Goal: Task Accomplishment & Management: Complete application form

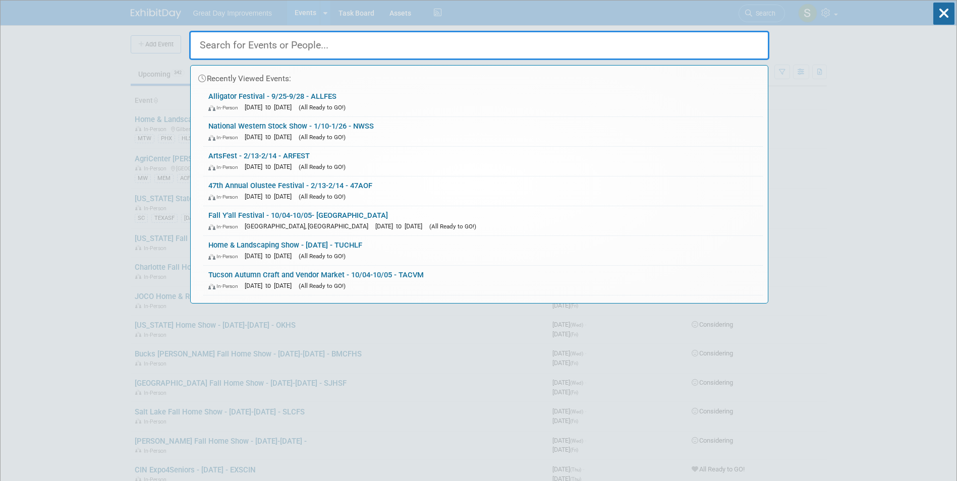
click at [379, 52] on input "text" at bounding box center [479, 45] width 580 height 29
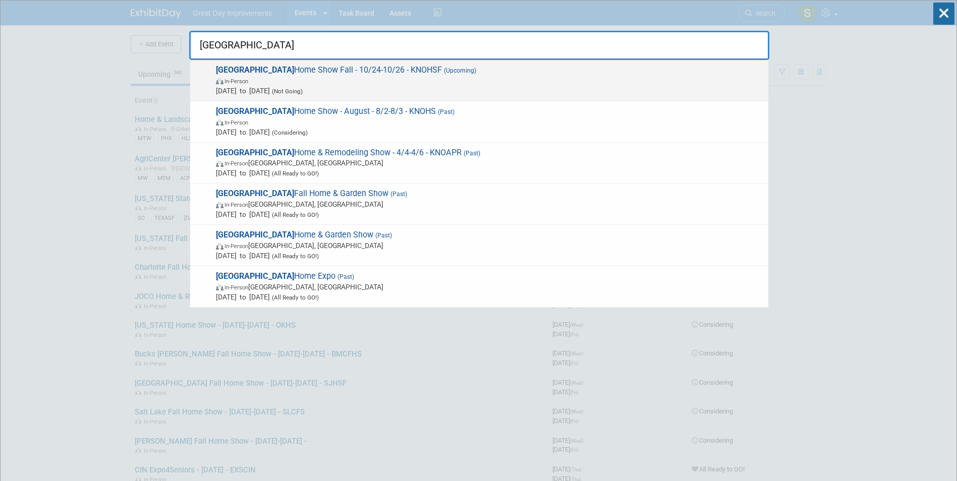
type input "knoxville"
click at [410, 83] on span "In-Person" at bounding box center [489, 81] width 547 height 10
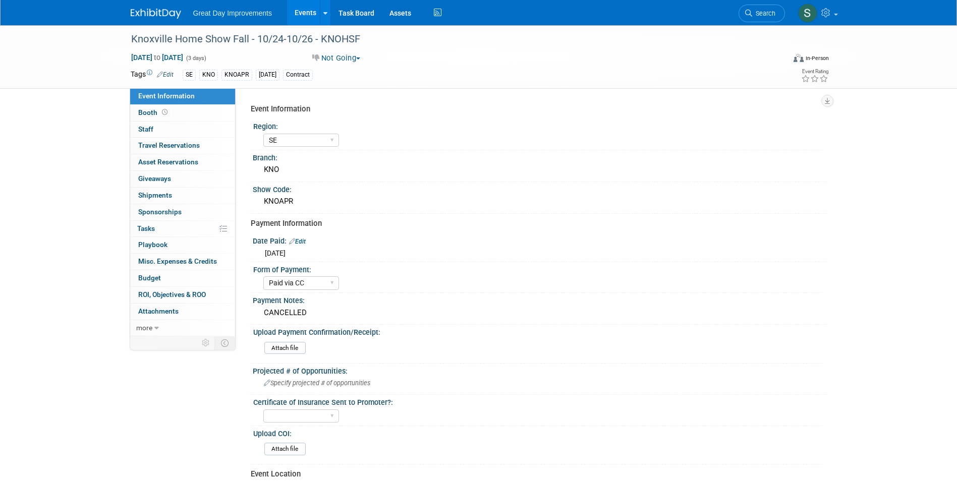
select select "SE"
select select "Paid via CC"
click at [294, 35] on div "Knoxville Home Show Fall - 10/24-10/26 - KNOHSF" at bounding box center [449, 39] width 642 height 18
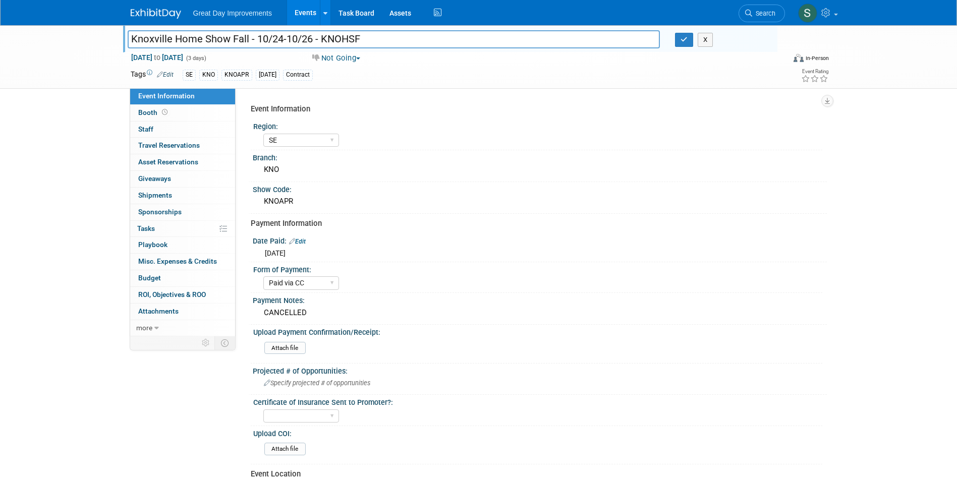
drag, startPoint x: 363, startPoint y: 37, endPoint x: 322, endPoint y: 38, distance: 40.8
click at [322, 38] on input "Knoxville Home Show Fall - 10/24-10/26 - KNOHSF" at bounding box center [394, 39] width 532 height 18
click at [216, 39] on input "Knoxville Home Show Fall - 10/24-10/26 - KNOHSF" at bounding box center [394, 39] width 532 height 18
drag, startPoint x: 251, startPoint y: 40, endPoint x: 128, endPoint y: 41, distance: 123.0
click at [128, 41] on input "Knoxville Home Show Fall - 10/24-10/26 - KNOHSF" at bounding box center [394, 39] width 532 height 18
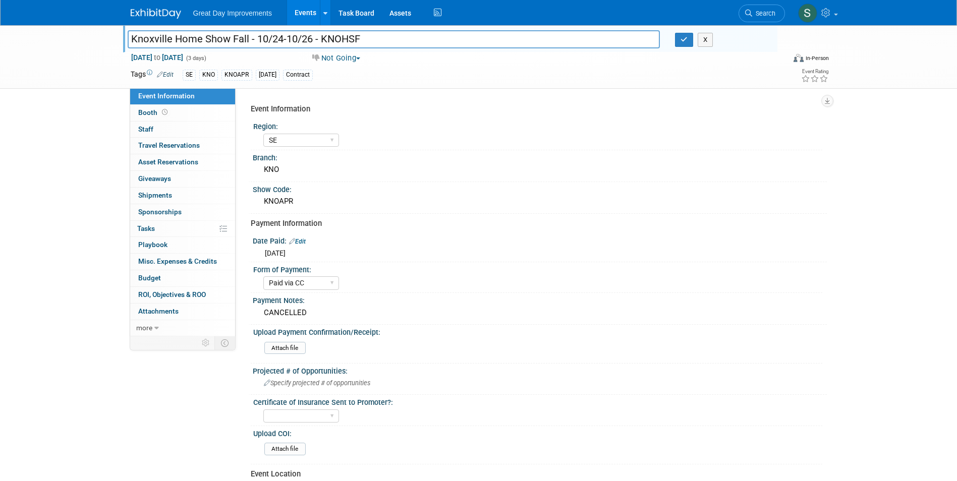
paste input "NOHSF"
type input "Knoxville Home Show Fall - 10/24-10/26 - KNOHSF"
click at [322, 312] on div "CANCELLED" at bounding box center [539, 313] width 559 height 16
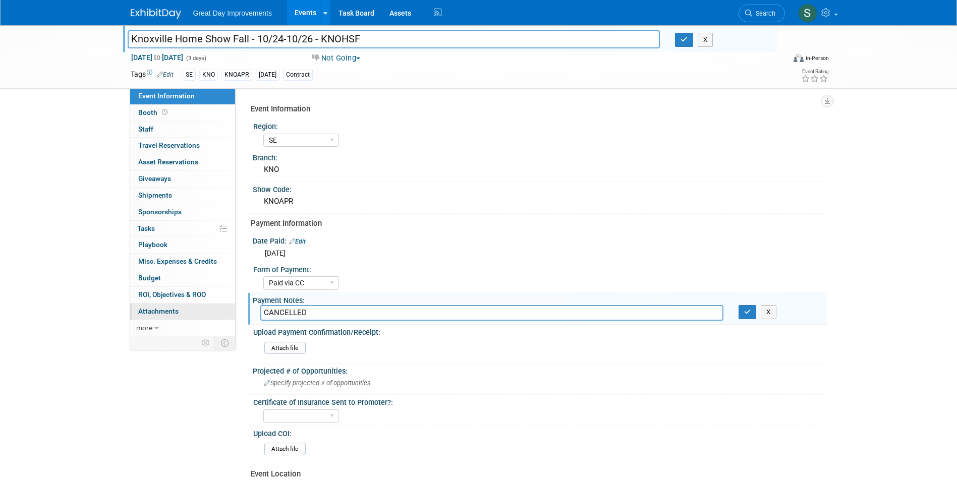
drag, startPoint x: 314, startPoint y: 312, endPoint x: 230, endPoint y: 316, distance: 83.8
click at [232, 316] on div "Event Information Event Info Booth Booth 0 Staff 0 Staff 0 Travel Reservations …" at bounding box center [478, 340] width 711 height 631
click at [745, 311] on icon "button" at bounding box center [747, 312] width 7 height 7
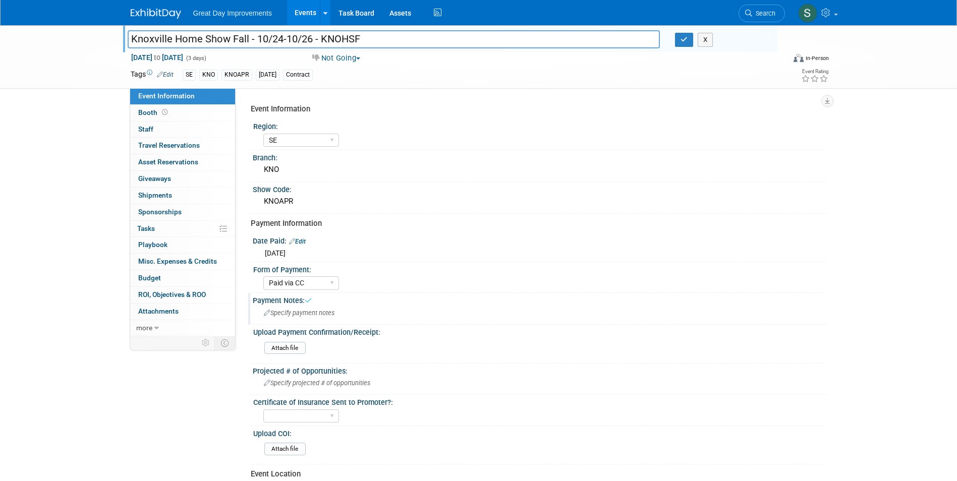
click at [285, 309] on div "Specify payment notes" at bounding box center [539, 313] width 559 height 16
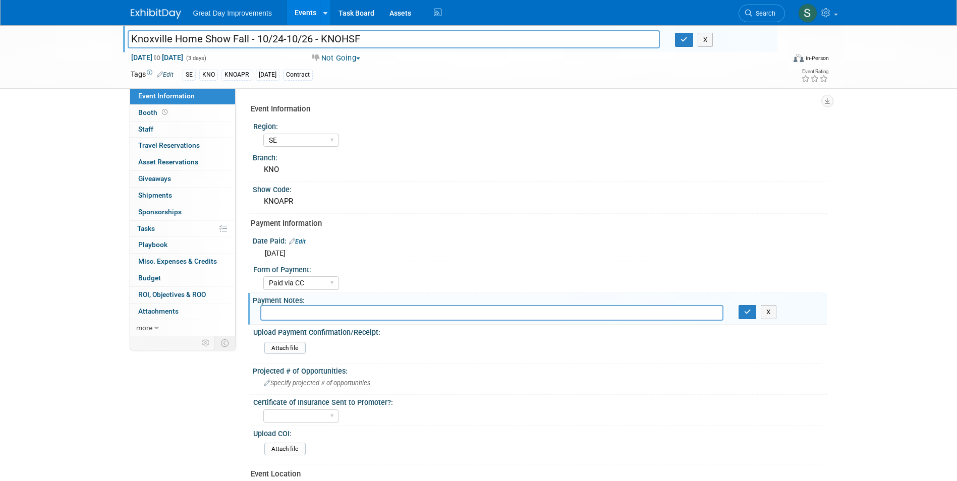
drag, startPoint x: 285, startPoint y: 309, endPoint x: 275, endPoint y: 316, distance: 12.3
click at [275, 316] on input "text" at bounding box center [491, 313] width 463 height 16
click at [680, 39] on icon "button" at bounding box center [683, 39] width 7 height 7
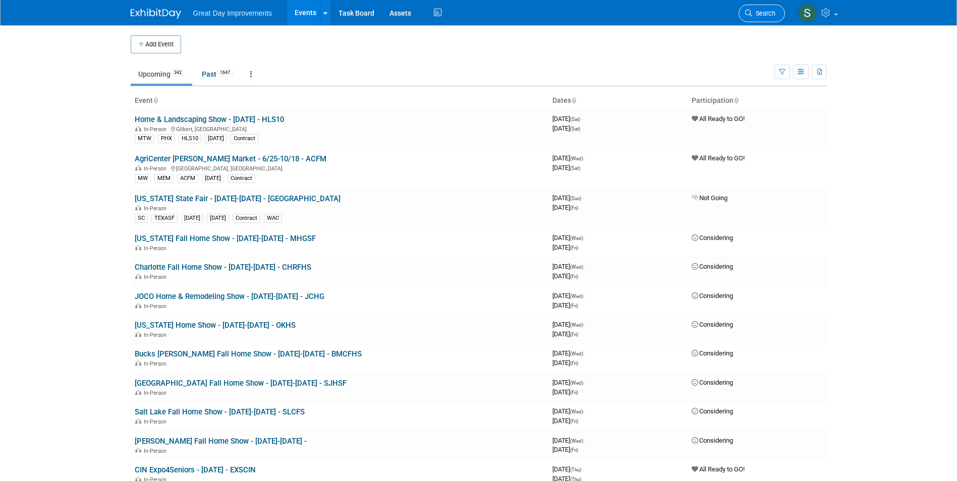
click at [752, 10] on span "Search" at bounding box center [763, 14] width 23 height 8
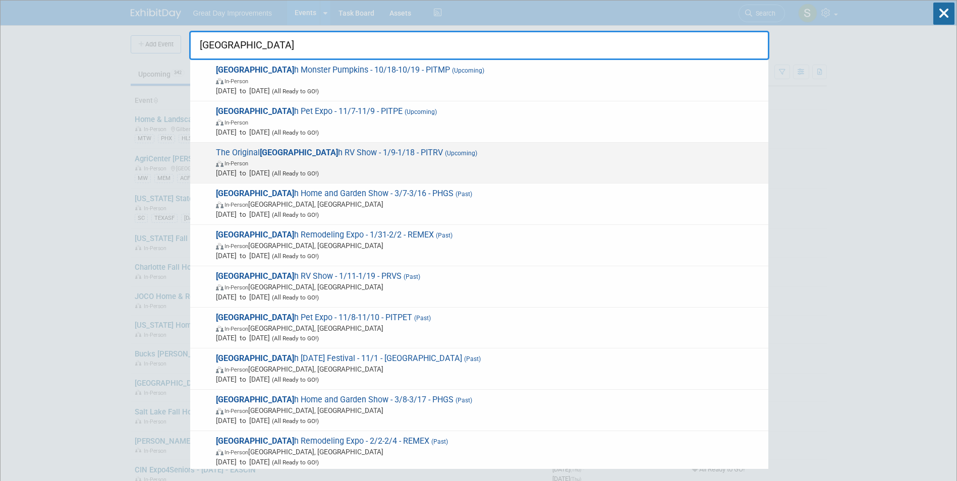
type input "pittsburg"
click at [344, 159] on span "In-Person" at bounding box center [489, 163] width 547 height 10
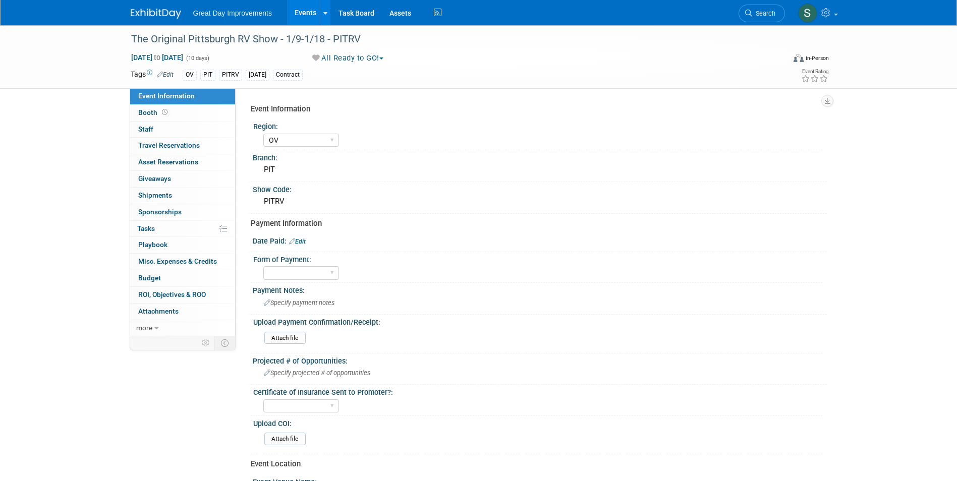
select select "OV"
click at [257, 40] on div "The Original Pittsburgh RV Show - 1/9-1/18 - PITRV" at bounding box center [449, 39] width 642 height 18
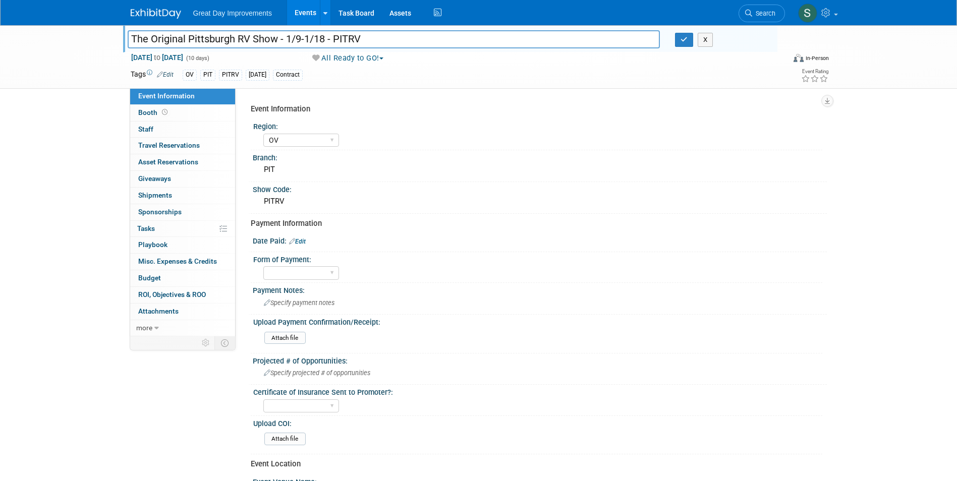
drag, startPoint x: 187, startPoint y: 34, endPoint x: 250, endPoint y: 37, distance: 62.6
click at [250, 37] on input "The Original Pittsburgh RV Show - 1/9-1/18 - PITRV" at bounding box center [394, 39] width 532 height 18
click at [329, 316] on div "Upload Payment Confirmation/Receipt:" at bounding box center [537, 321] width 569 height 13
click at [323, 305] on span "Specify payment notes" at bounding box center [299, 303] width 71 height 8
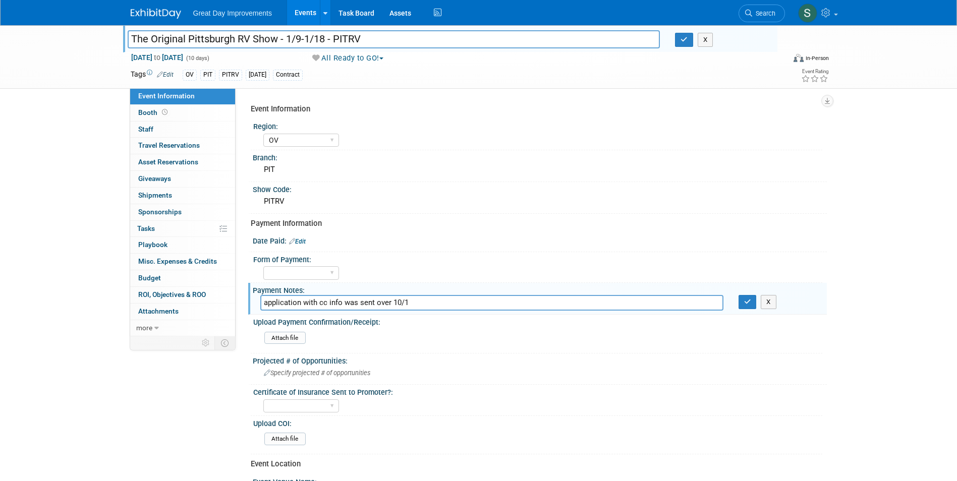
type input "application with cc info was sent over 10/1"
click at [738, 295] on button "button" at bounding box center [747, 302] width 18 height 14
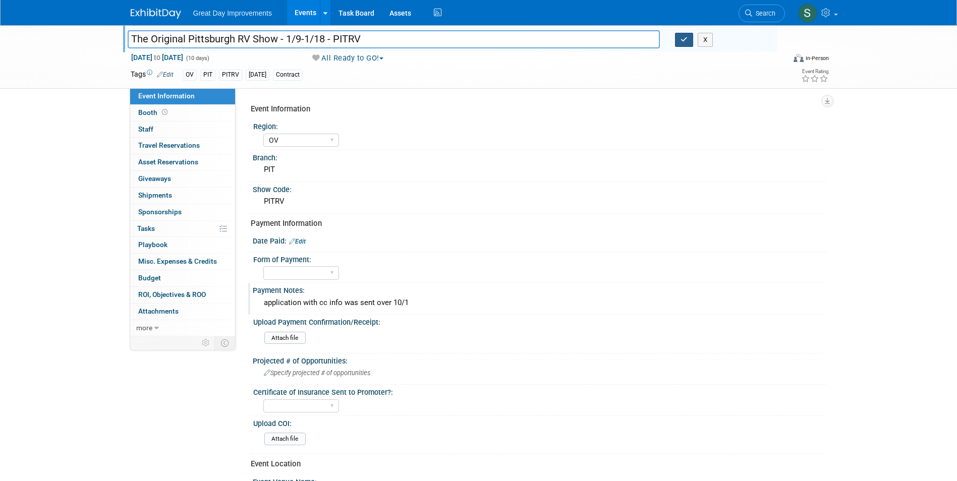
click at [685, 36] on icon "button" at bounding box center [683, 39] width 7 height 7
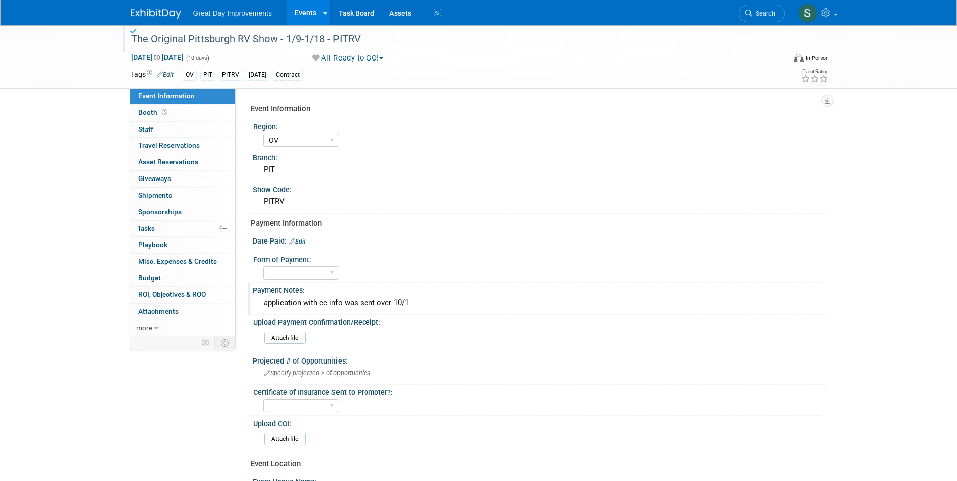
click at [381, 297] on div "application with cc info was sent over 10/1" at bounding box center [539, 303] width 559 height 16
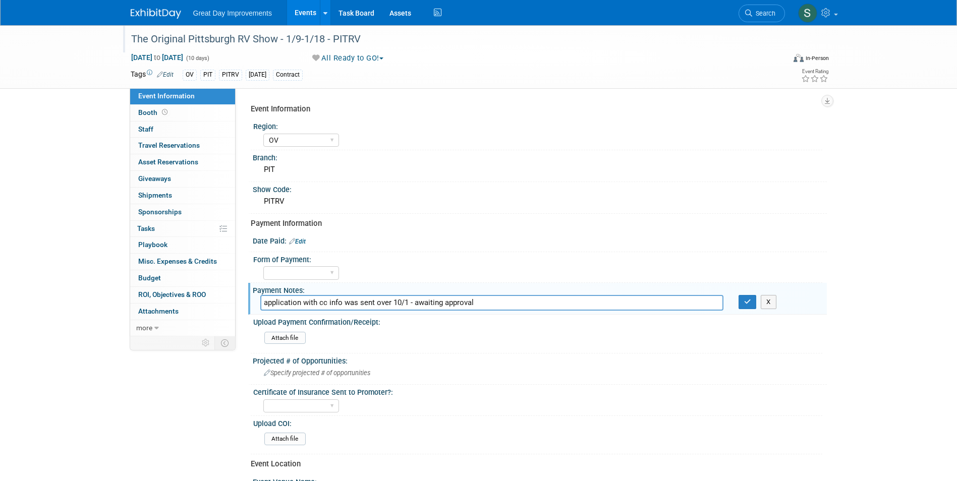
type input "application with cc info was sent over 10/1 - awaiting approval"
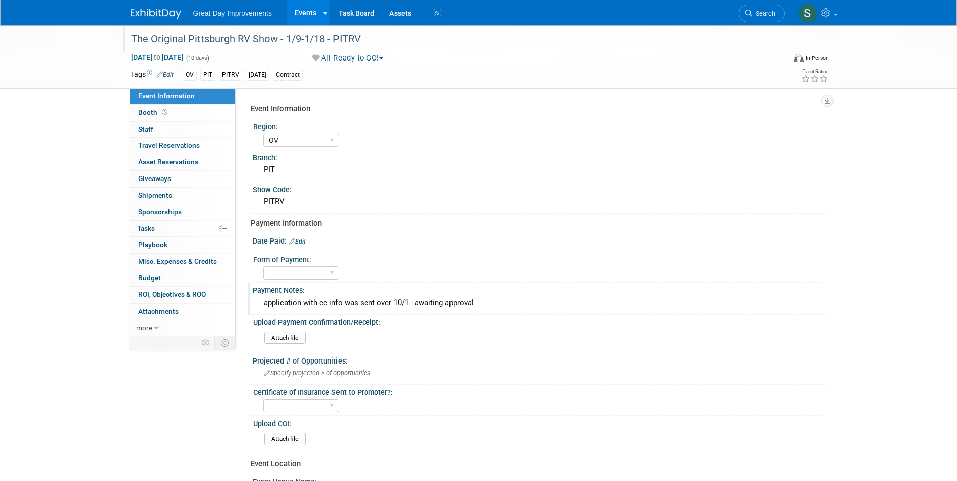
click at [132, 9] on img at bounding box center [156, 14] width 50 height 10
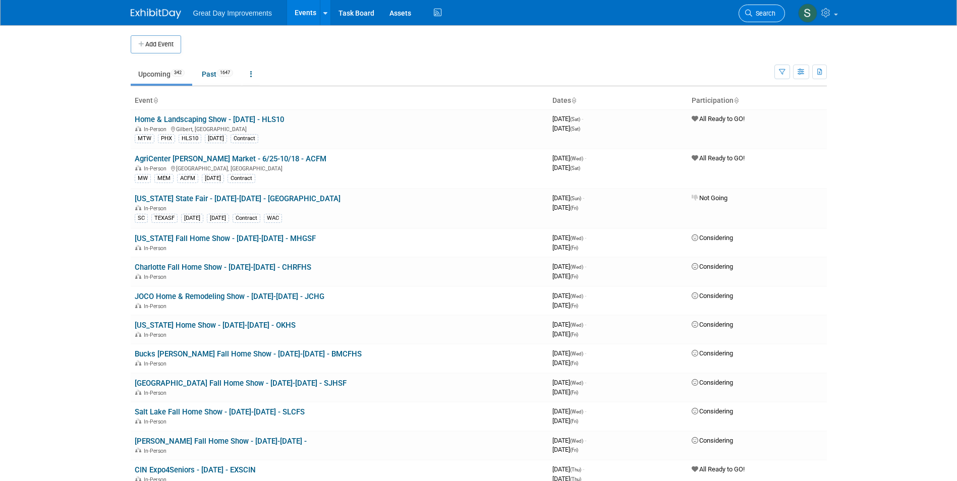
click at [750, 10] on icon at bounding box center [748, 13] width 7 height 7
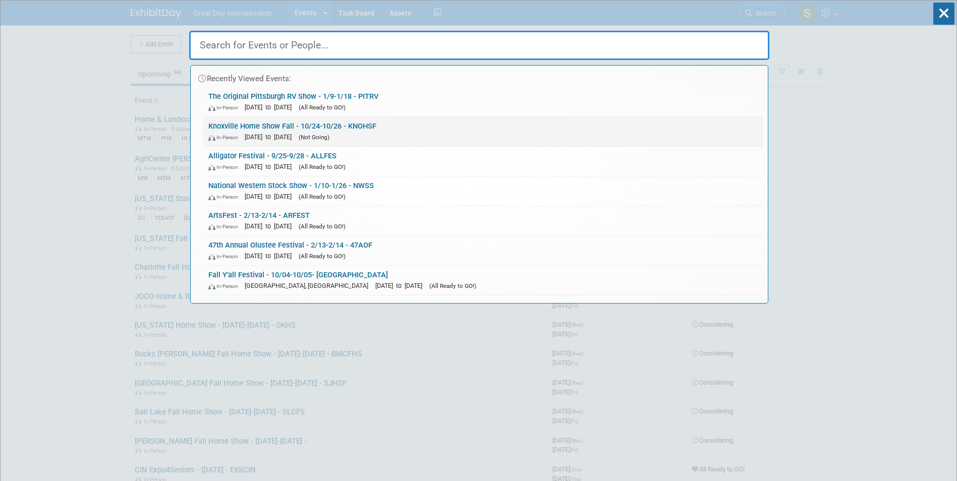
click at [271, 134] on span "[DATE] to [DATE]" at bounding box center [271, 137] width 52 height 8
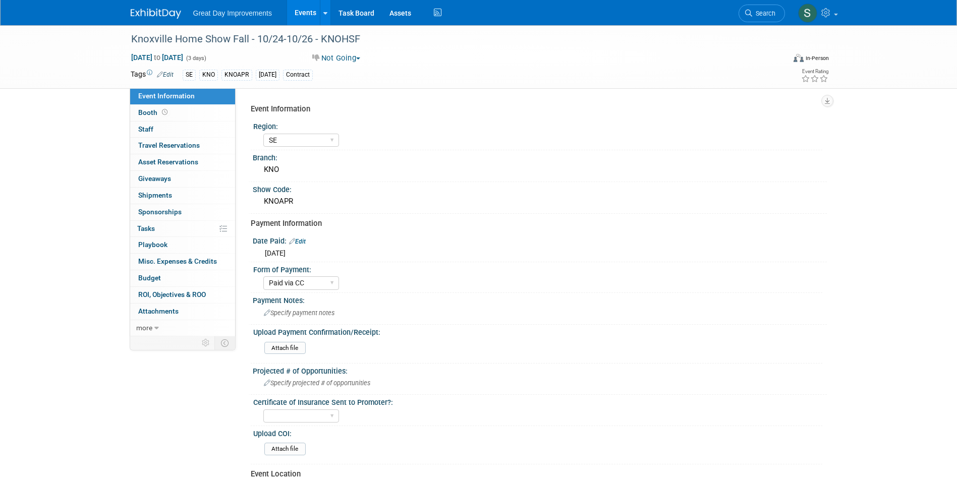
select select "SE"
select select "Paid via CC"
click at [337, 56] on button "Not Going" at bounding box center [336, 58] width 55 height 11
click at [360, 127] on link "All Ready to GO!" at bounding box center [351, 131] width 84 height 14
click at [351, 44] on div "Knoxville Home Show Fall - 10/24-10/26 - KNOHSF" at bounding box center [449, 39] width 642 height 18
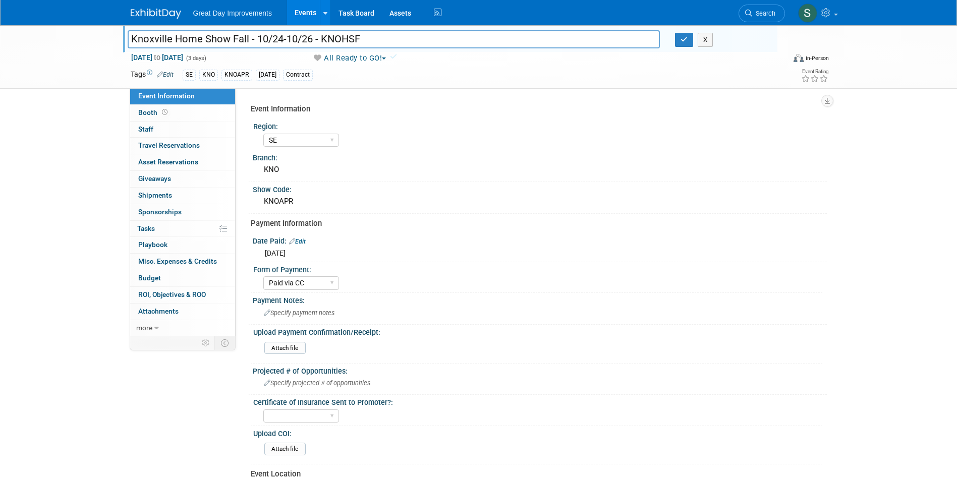
drag, startPoint x: 366, startPoint y: 41, endPoint x: 320, endPoint y: 38, distance: 46.0
click at [320, 38] on input "Knoxville Home Show Fall - 10/24-10/26 - KNOHSF" at bounding box center [394, 39] width 532 height 18
click at [683, 39] on icon "button" at bounding box center [683, 39] width 7 height 7
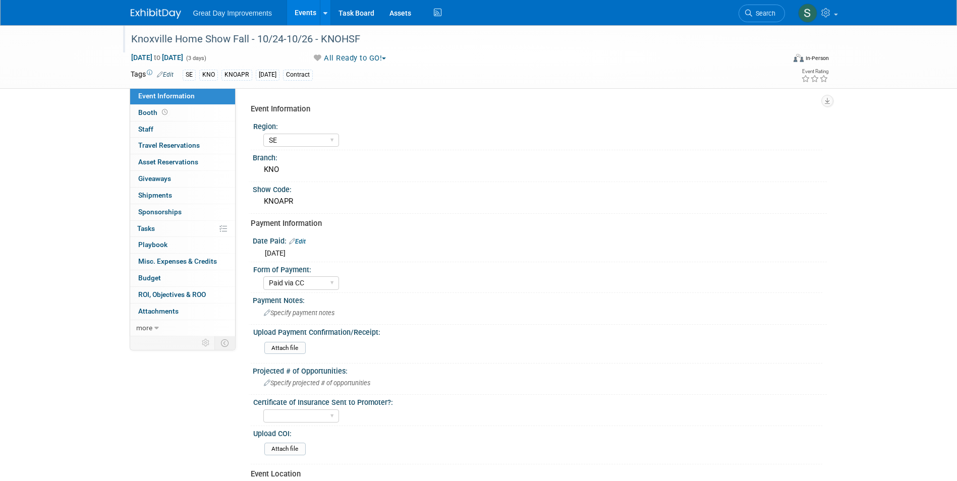
click at [170, 11] on img at bounding box center [156, 14] width 50 height 10
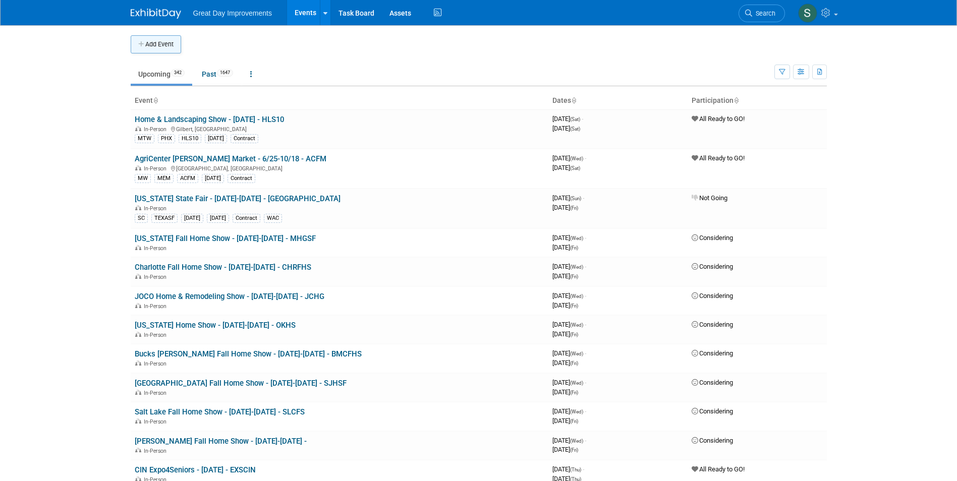
click at [159, 48] on button "Add Event" at bounding box center [156, 44] width 50 height 18
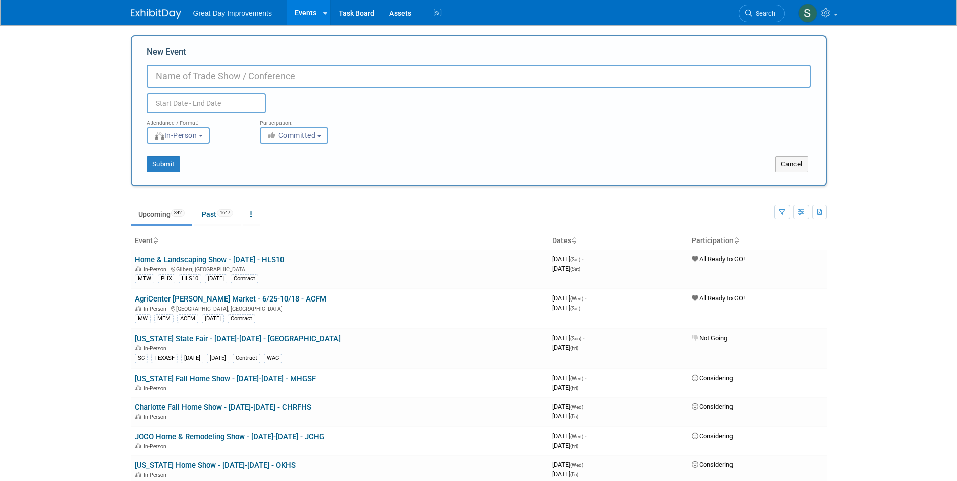
paste input "Home & Flower Show"
type input "Home & Flower Show - 2/27-3/01 - HFSHOW"
click at [297, 139] on span "Committed" at bounding box center [291, 135] width 49 height 8
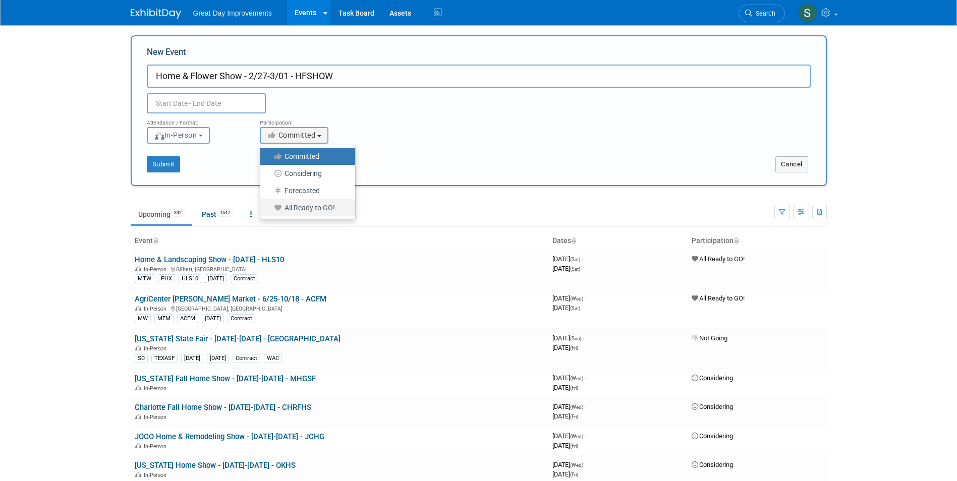
click at [327, 207] on label "All Ready to GO!" at bounding box center [305, 207] width 80 height 13
click at [269, 207] on input "All Ready to GO!" at bounding box center [266, 208] width 7 height 7
select select "102"
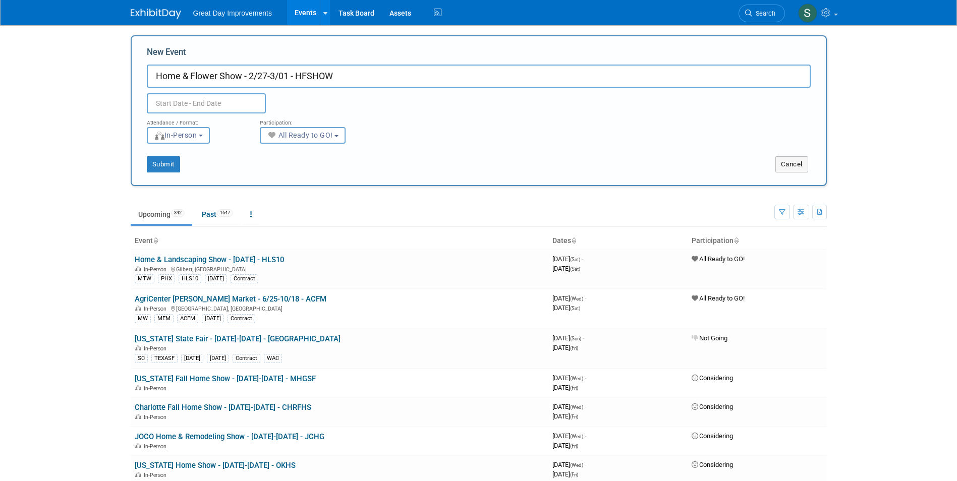
click at [231, 98] on input "text" at bounding box center [206, 103] width 119 height 20
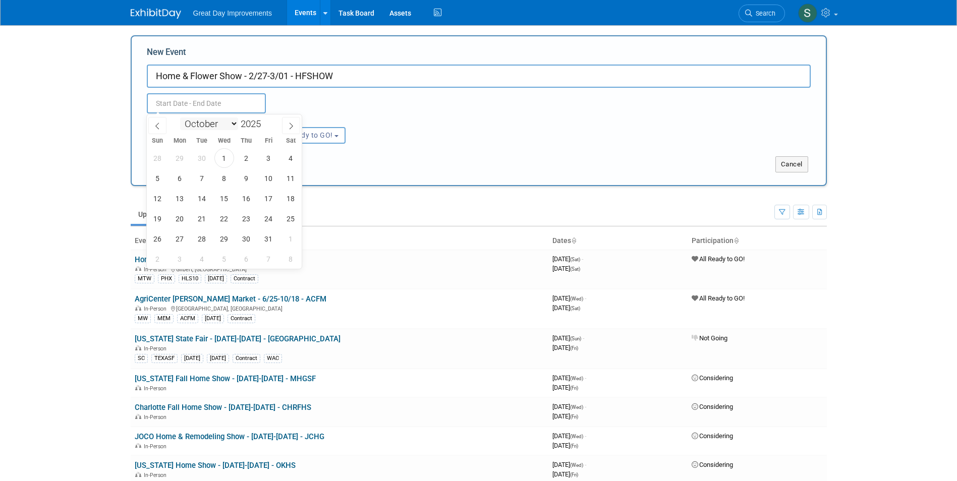
click at [227, 122] on select "January February March April May June July August September October November De…" at bounding box center [209, 123] width 58 height 13
select select "1"
click at [180, 117] on select "January February March April May June July August September October November De…" at bounding box center [209, 123] width 58 height 13
click at [265, 122] on span at bounding box center [264, 121] width 7 height 6
type input "2026"
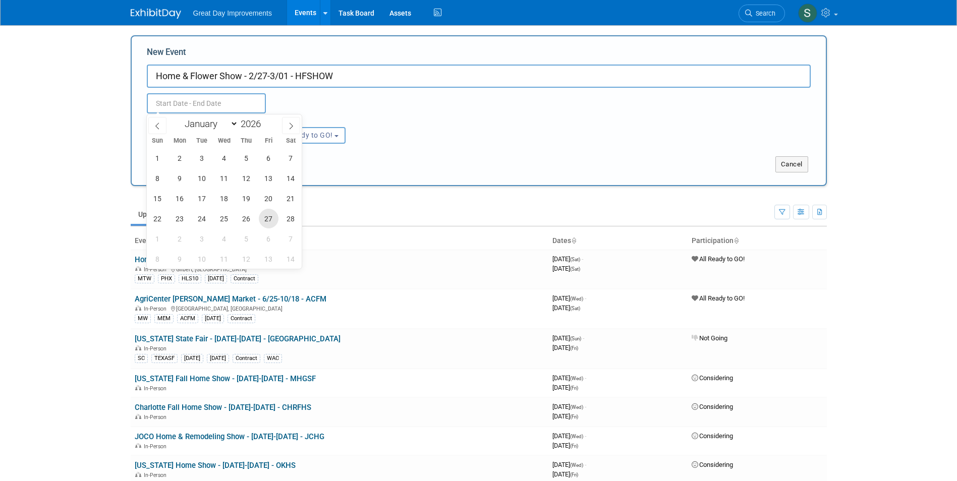
click at [270, 222] on span "27" at bounding box center [269, 219] width 20 height 20
click at [160, 240] on span "1" at bounding box center [158, 239] width 20 height 20
type input "[DATE] to [DATE]"
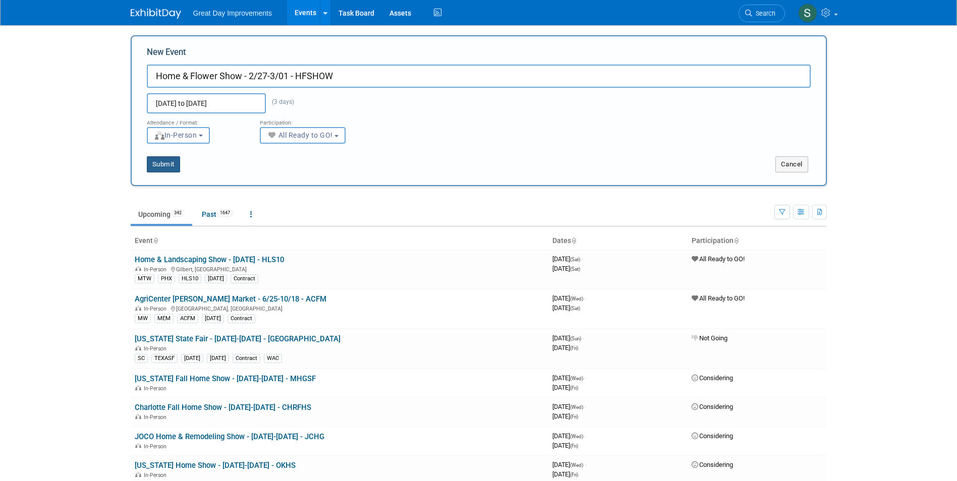
click at [167, 165] on button "Submit" at bounding box center [163, 164] width 33 height 16
type input "Home & Flower Show - 2/27-3/01 - HFSHOW"
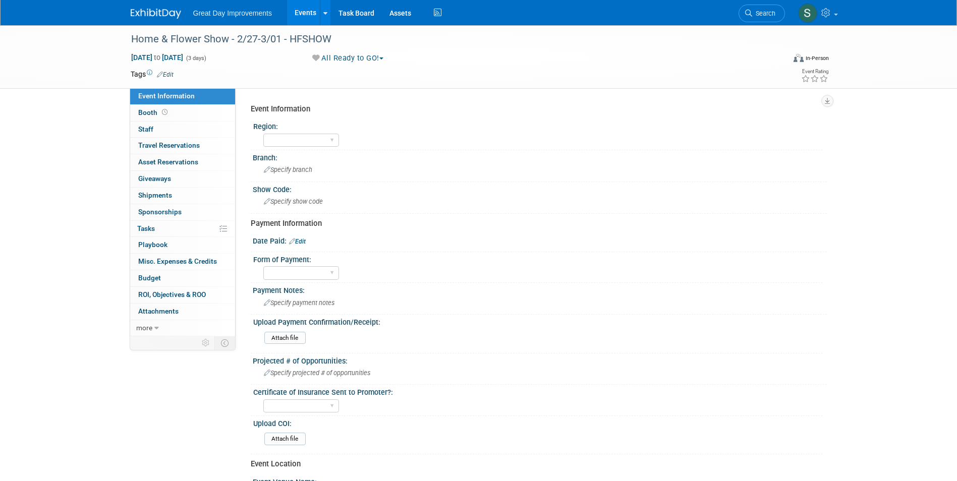
click at [167, 74] on link "Edit" at bounding box center [165, 74] width 17 height 7
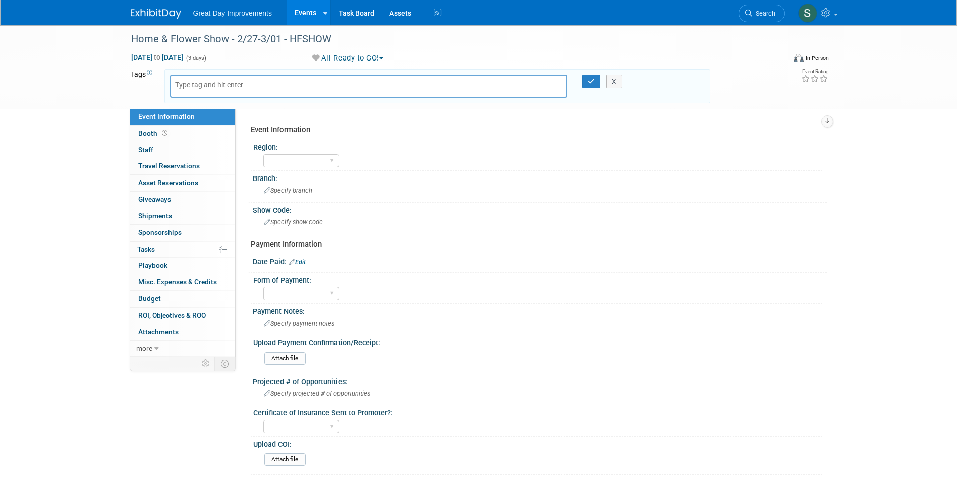
click at [200, 88] on body "Great Day Improvements Events Add Event Bulk Upload Events Shareable Event Boar…" at bounding box center [478, 240] width 957 height 481
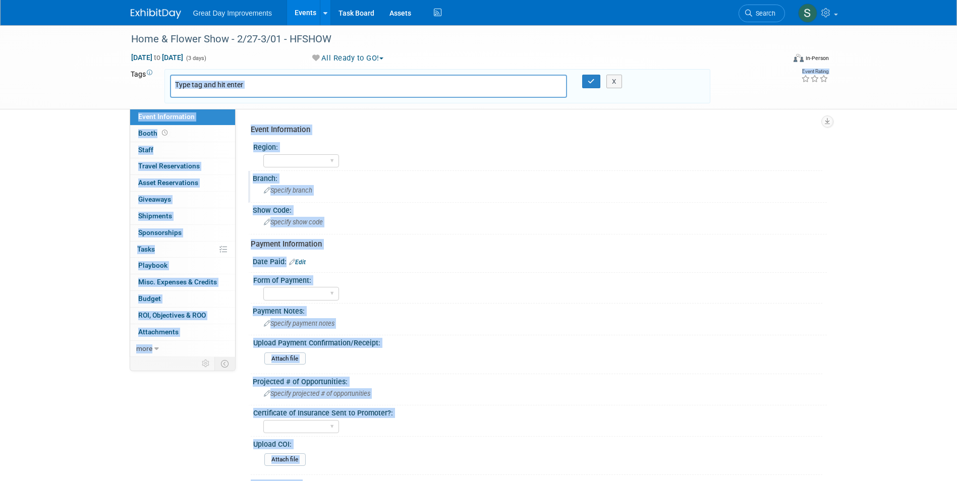
click at [231, 91] on div at bounding box center [368, 86] width 397 height 23
click at [549, 191] on div "Specify branch" at bounding box center [539, 191] width 559 height 16
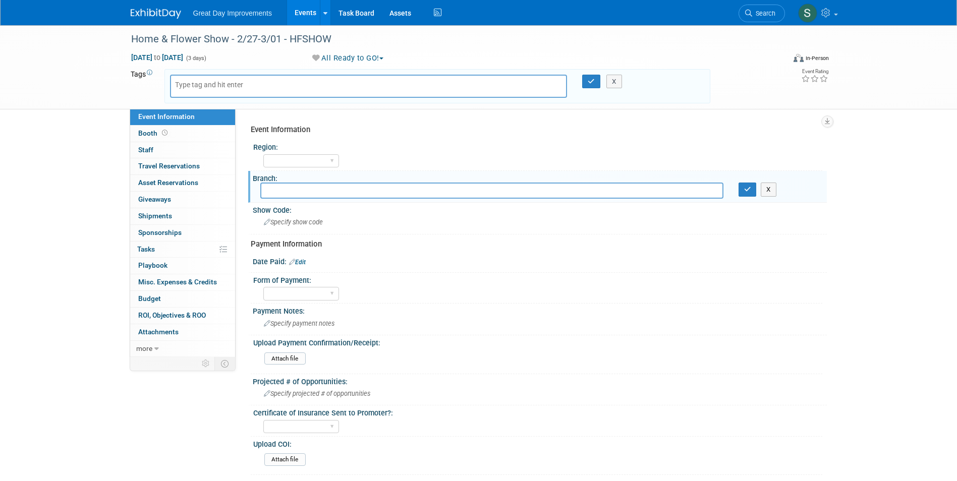
click at [283, 85] on div at bounding box center [368, 86] width 397 height 23
click at [240, 84] on input "text" at bounding box center [215, 85] width 81 height 10
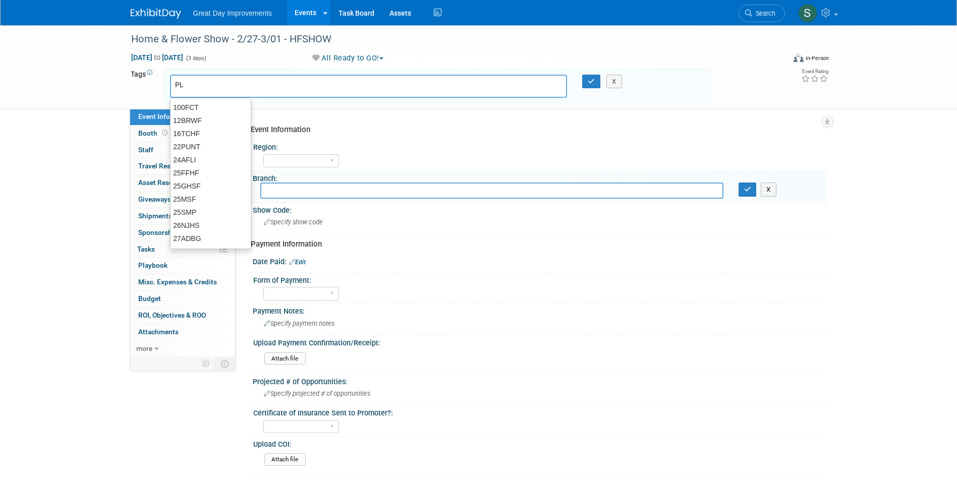
type input "PL"
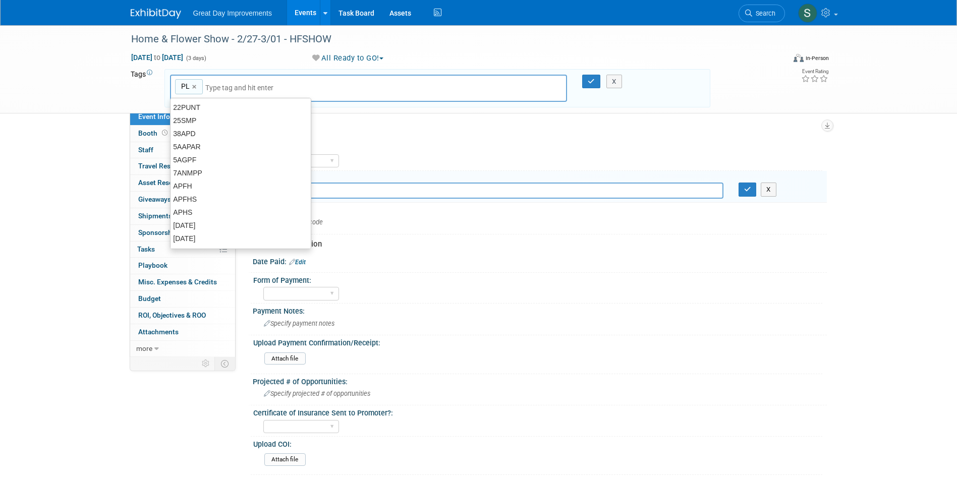
type input "PL"
type input "F"
type input "KAN"
type input "PL, KAN"
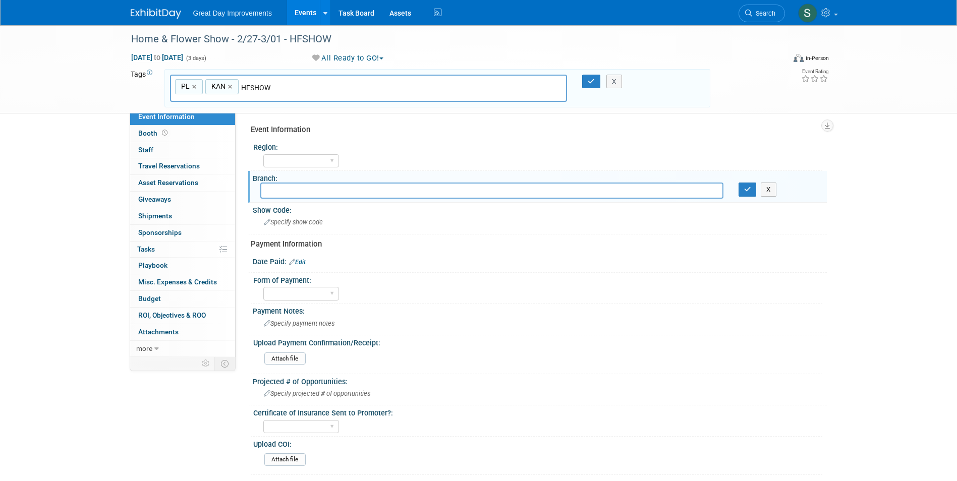
type input "HFSHOW"
type input "PL, KAN, HFSHOW"
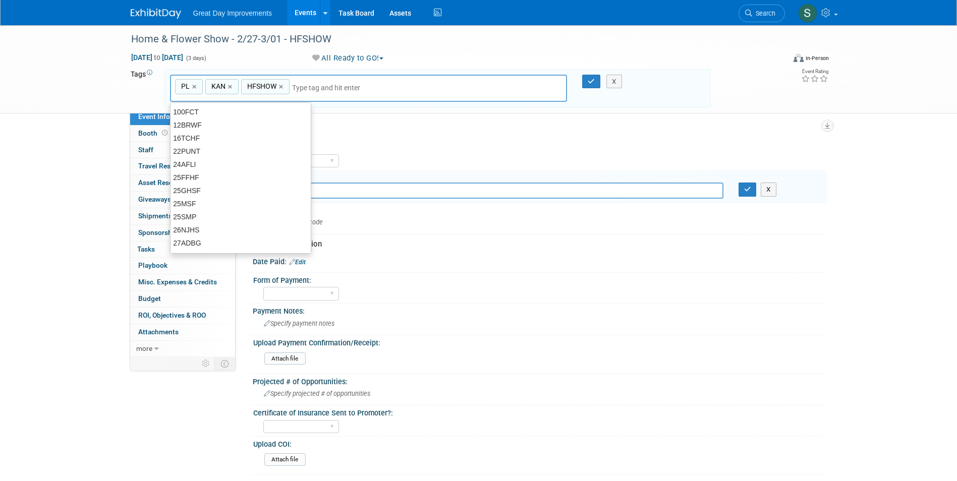
type input "D"
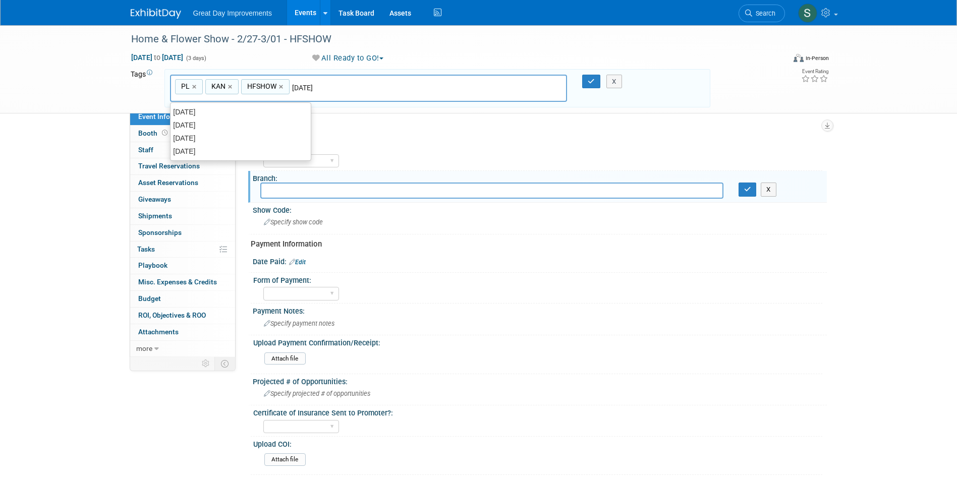
type input "[DATE]"
type input "PL, KAN, HFSHOW, FEB26"
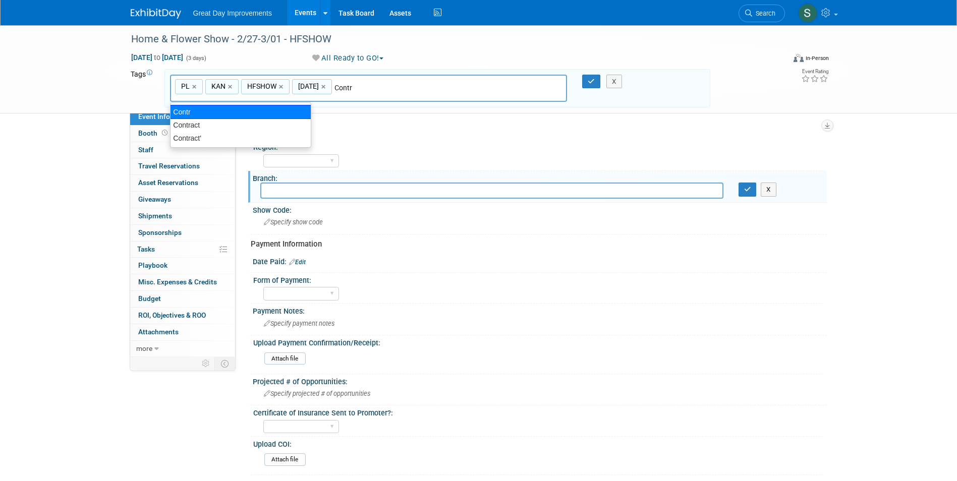
type input "Contract"
type input "PL, KAN, HFSHOW, FEB26, Contract"
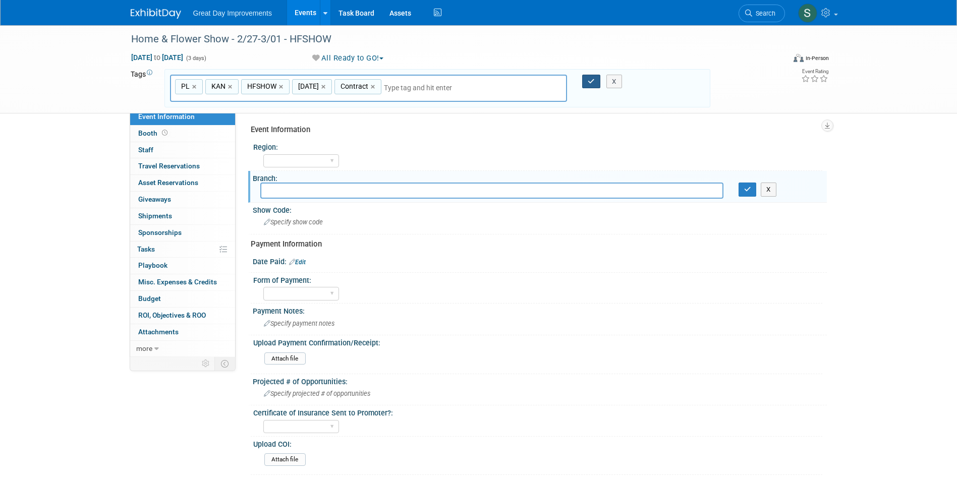
click at [590, 83] on icon "button" at bounding box center [590, 81] width 7 height 7
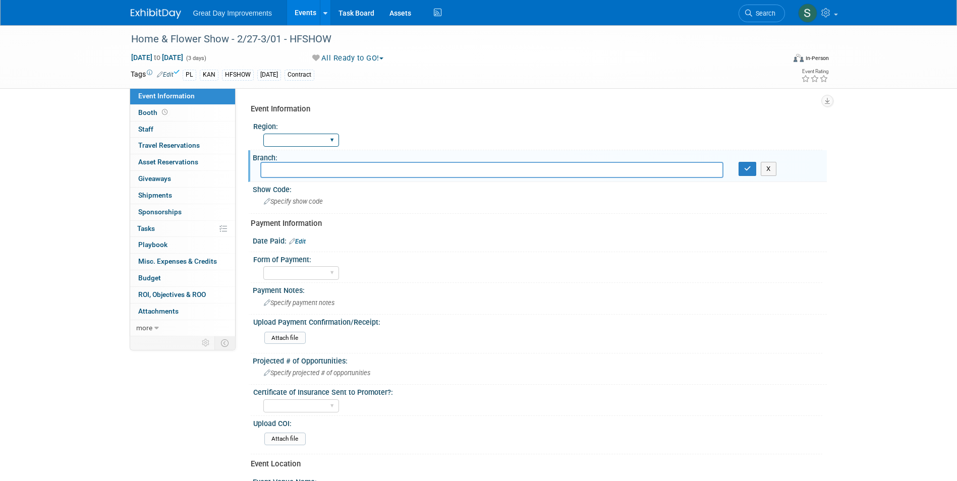
click at [310, 138] on select "GC MA MW MTW NE NEW OV PL PNW SA SE SC UMW FL" at bounding box center [301, 141] width 76 height 14
select select "PL"
click at [263, 134] on select "GC MA MW MTW NE NEW OV PL PNW SA SE SC UMW FL" at bounding box center [301, 141] width 76 height 14
click at [288, 166] on input "text" at bounding box center [491, 170] width 463 height 16
type input "KAN"
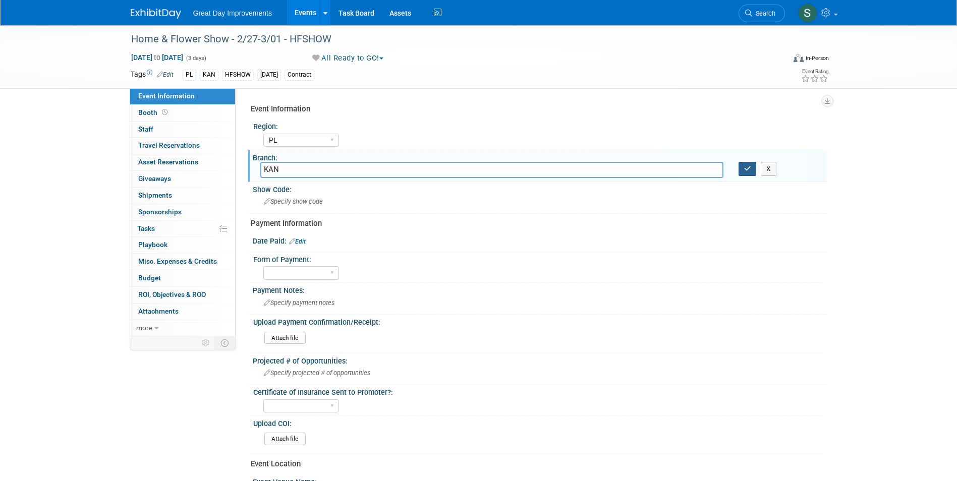
click at [738, 162] on button "button" at bounding box center [747, 169] width 18 height 14
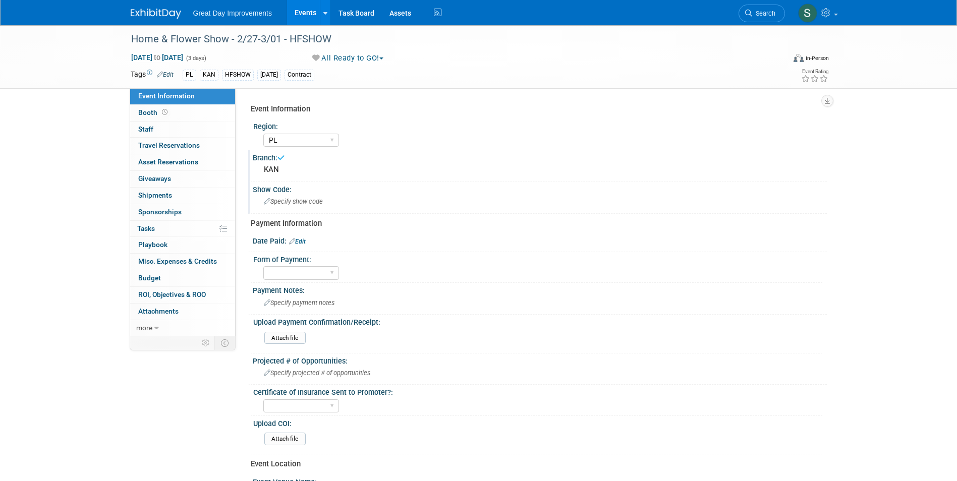
click at [289, 206] on div "Specify show code" at bounding box center [539, 202] width 559 height 16
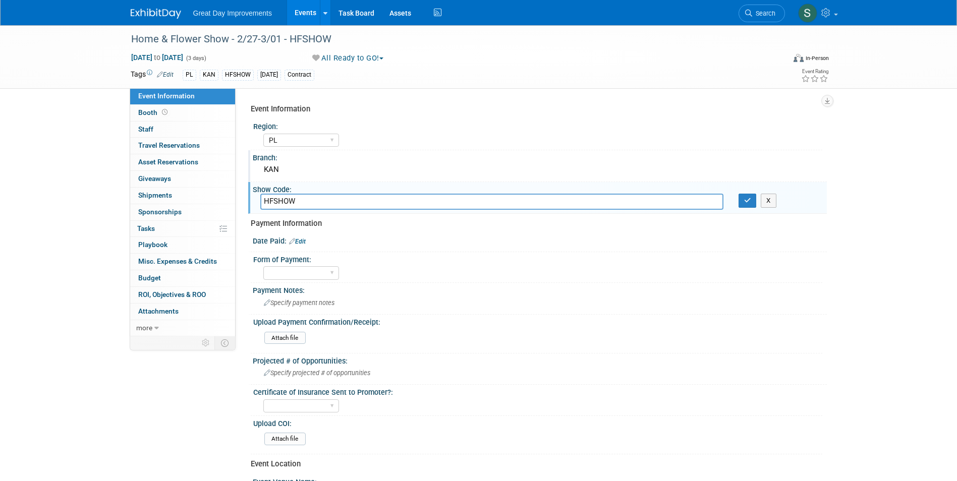
type input "HFSHOW"
click at [738, 194] on button "button" at bounding box center [747, 201] width 18 height 14
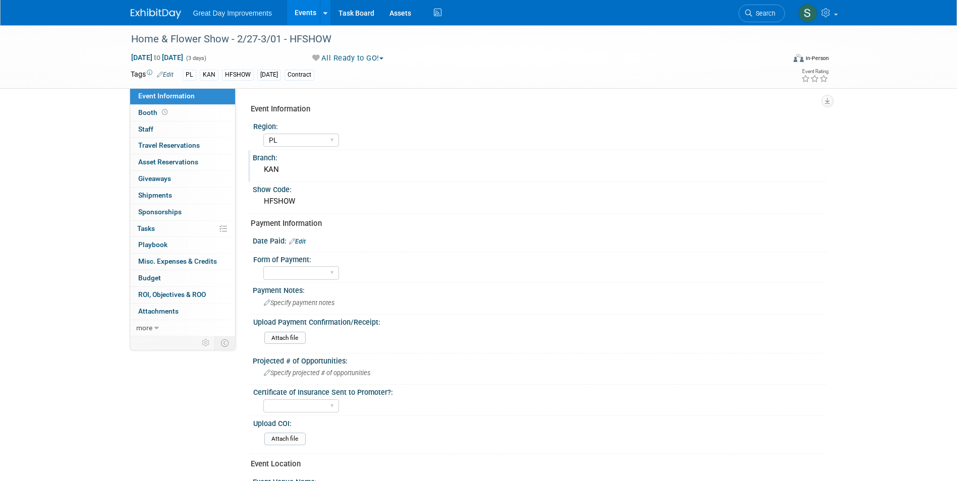
click at [148, 9] on img at bounding box center [156, 14] width 50 height 10
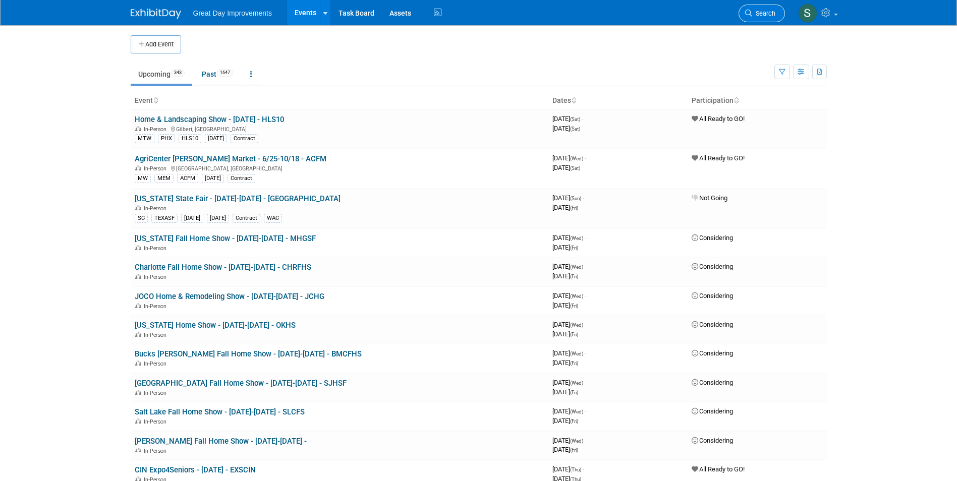
click at [748, 16] on icon at bounding box center [748, 13] width 7 height 7
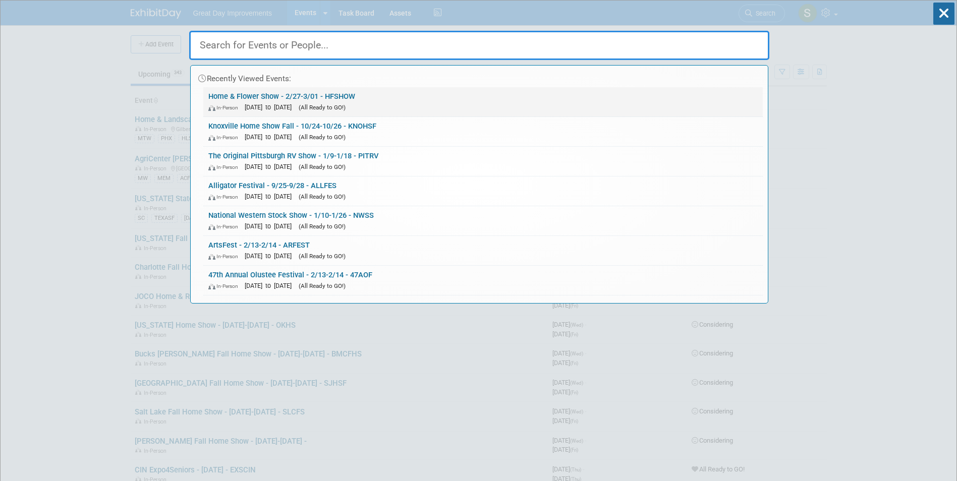
click at [357, 97] on link "Home & Flower Show - 2/27-3/01 - HFSHOW In-Person [DATE] to [DATE] (All Ready t…" at bounding box center [482, 101] width 559 height 29
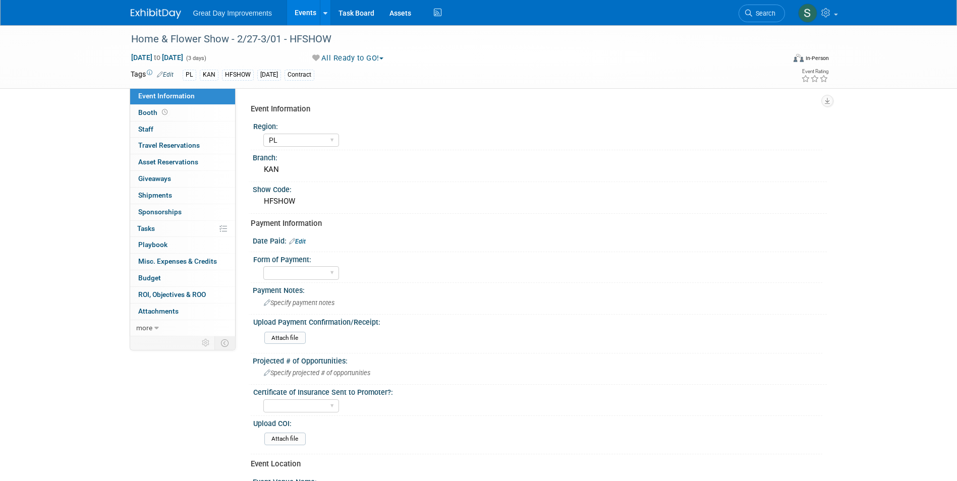
select select "PL"
